Goal: Find contact information

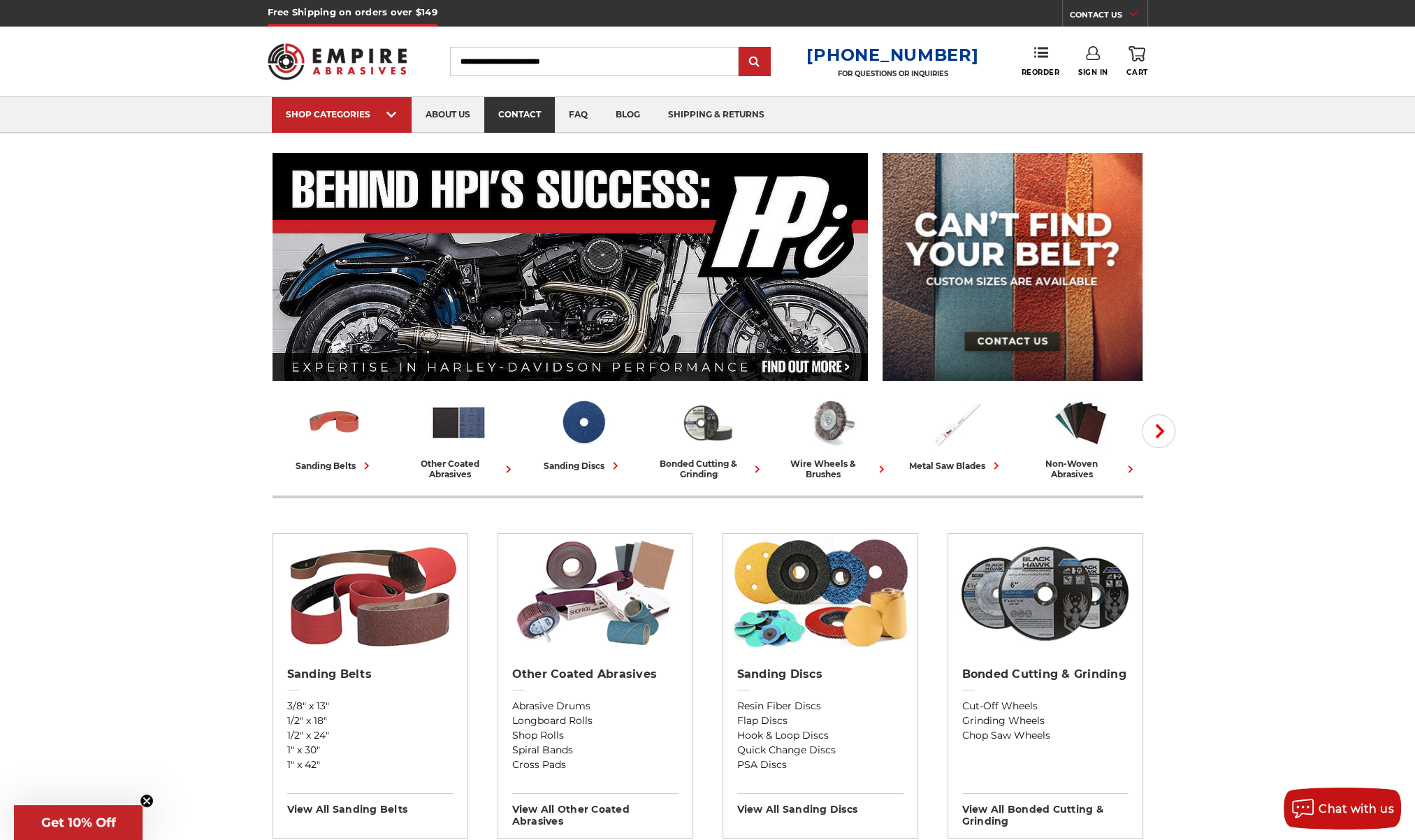
click at [527, 111] on link "contact" at bounding box center [519, 114] width 71 height 36
